Goal: Register for event/course

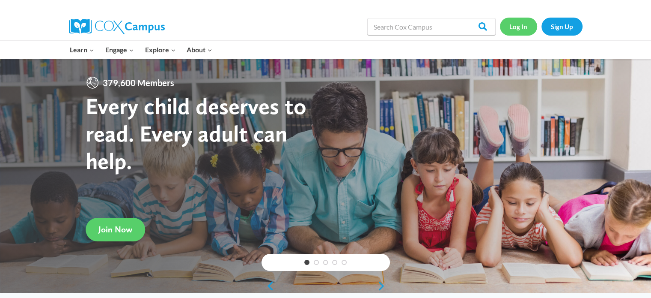
click at [523, 29] on link "Log In" at bounding box center [518, 27] width 37 height 18
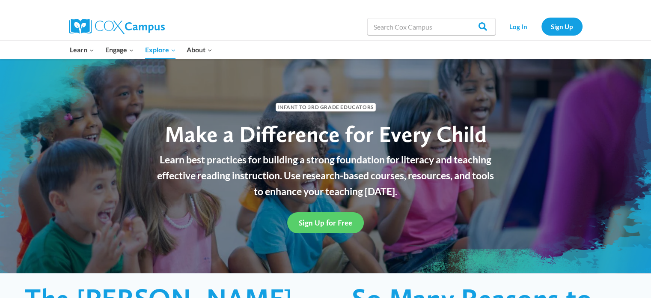
click at [423, 203] on div "Sign Up for Free" at bounding box center [326, 222] width 364 height 38
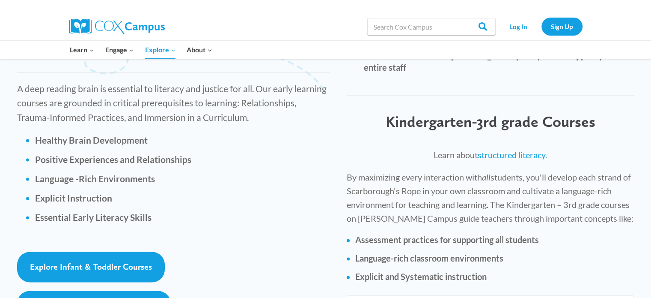
scroll to position [1199, 0]
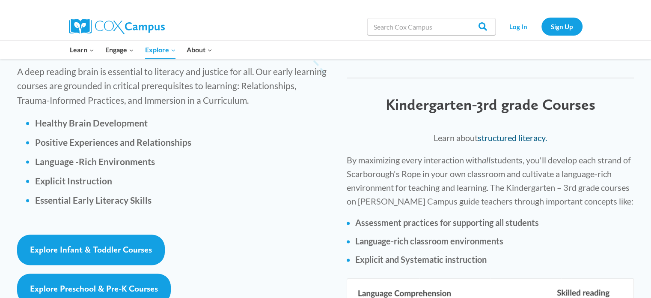
click at [504, 132] on link "structured literacy." at bounding box center [512, 137] width 69 height 10
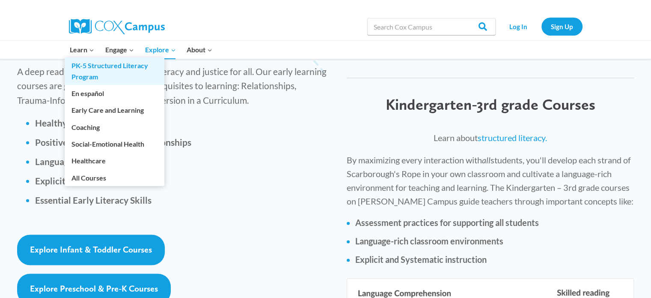
click at [79, 69] on link "PK-5 Structured Literacy Program" at bounding box center [115, 70] width 100 height 27
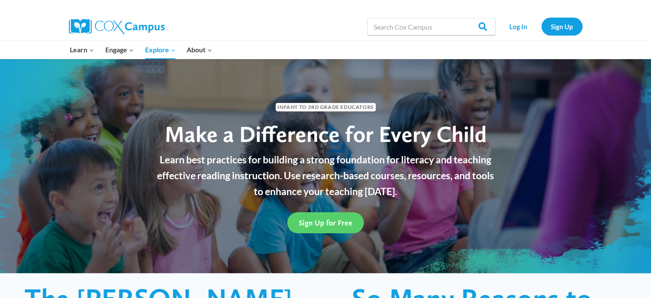
click at [206, 218] on div "Sign Up for Free" at bounding box center [325, 222] width 347 height 21
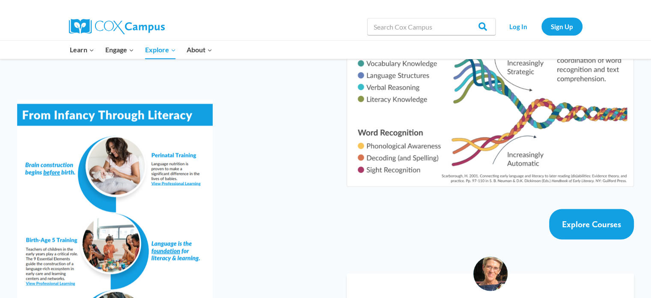
scroll to position [1456, 0]
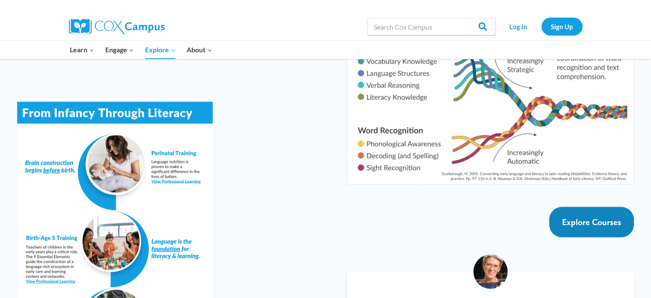
click at [588, 216] on span "Explore Courses" at bounding box center [591, 221] width 59 height 10
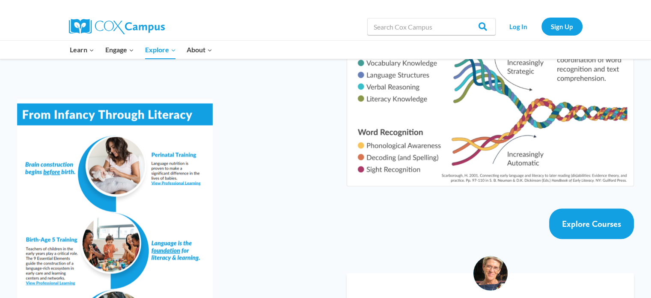
scroll to position [1456, 0]
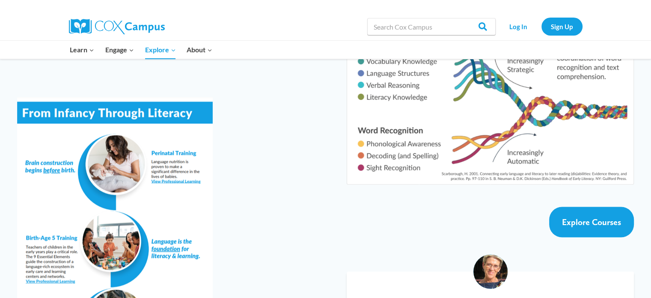
click at [295, 179] on div at bounding box center [173, 234] width 313 height 274
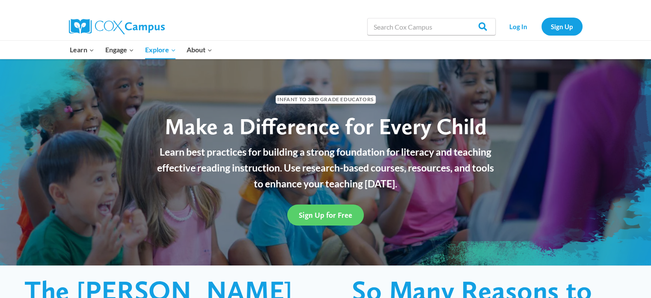
scroll to position [0, 0]
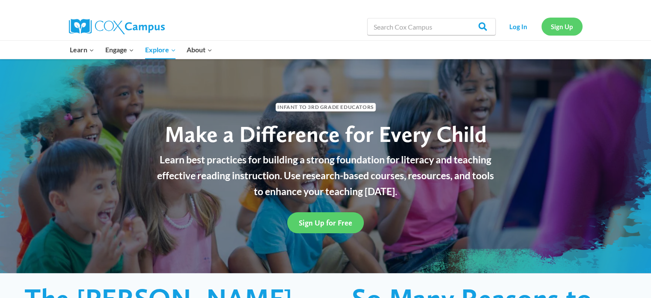
click at [557, 27] on link "Sign Up" at bounding box center [562, 27] width 41 height 18
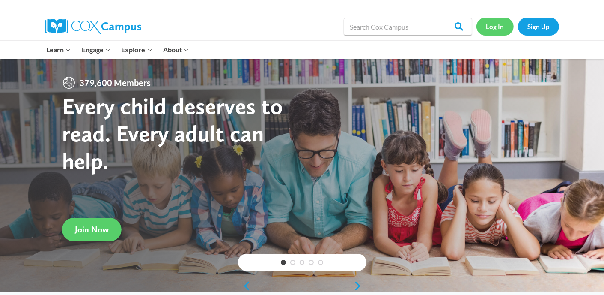
click at [493, 30] on link "Log In" at bounding box center [495, 27] width 37 height 18
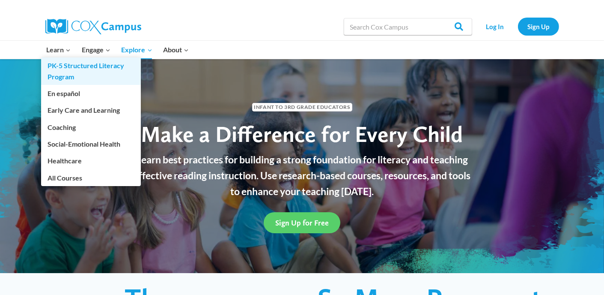
click at [60, 67] on link "PK-5 Structured Literacy Program" at bounding box center [91, 70] width 100 height 27
